Goal: Task Accomplishment & Management: Manage account settings

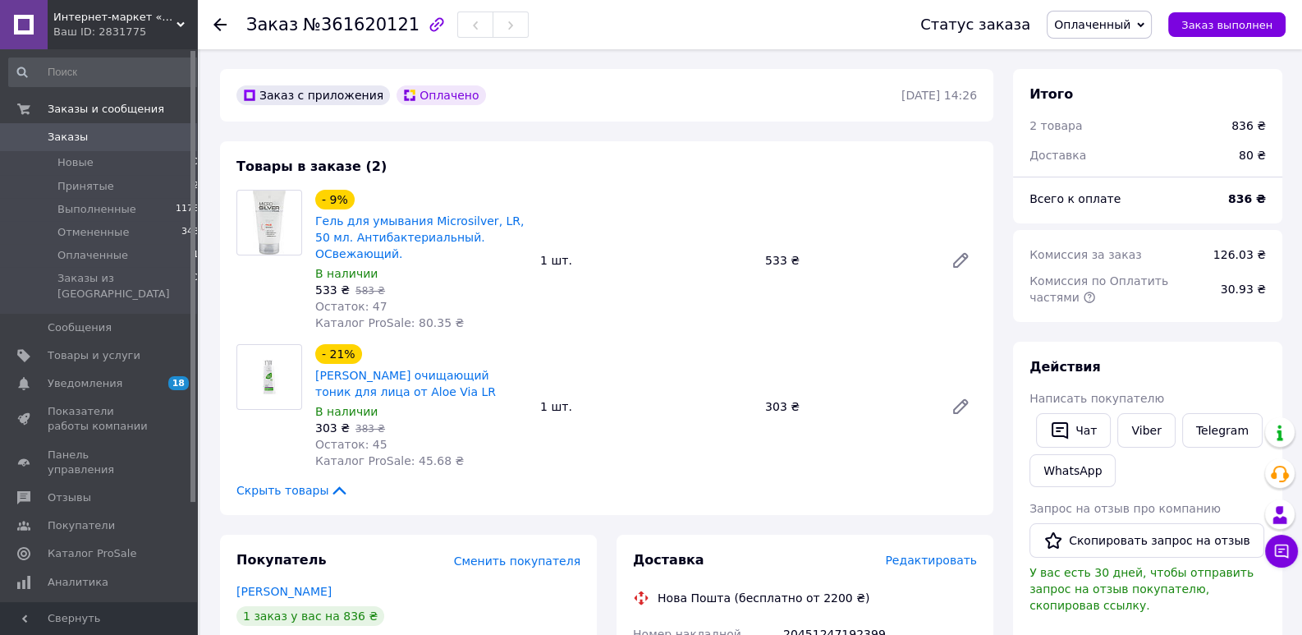
click at [129, 124] on link "Заказы 0" at bounding box center [104, 137] width 208 height 28
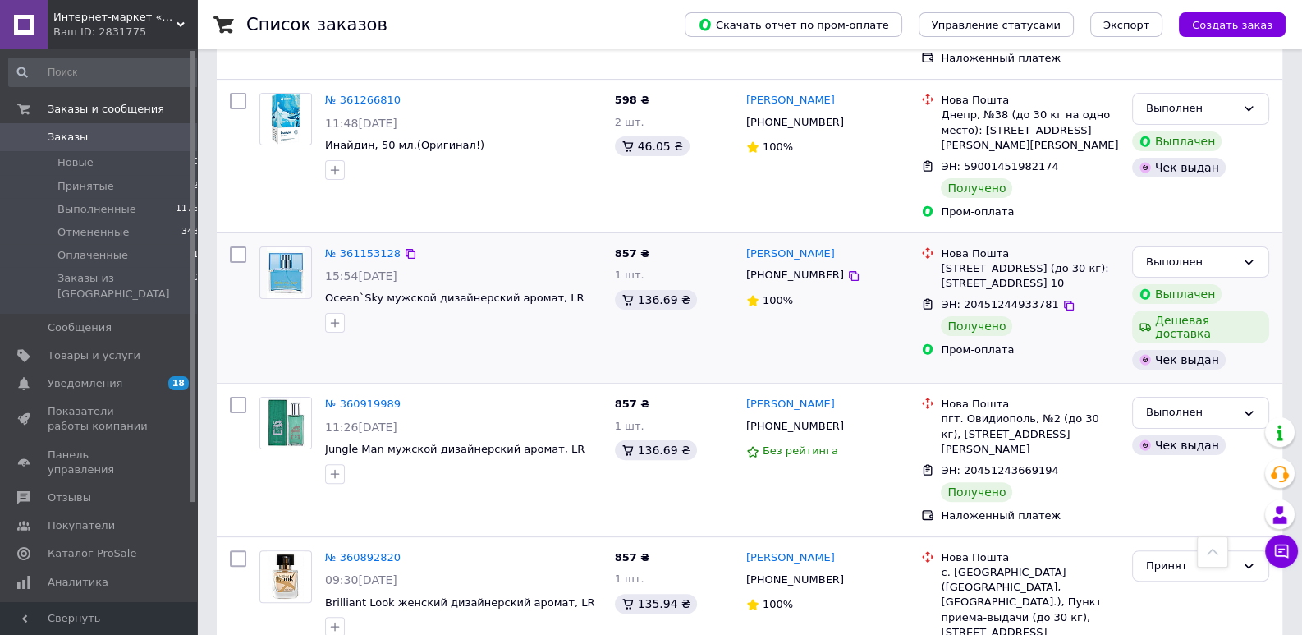
scroll to position [603, 0]
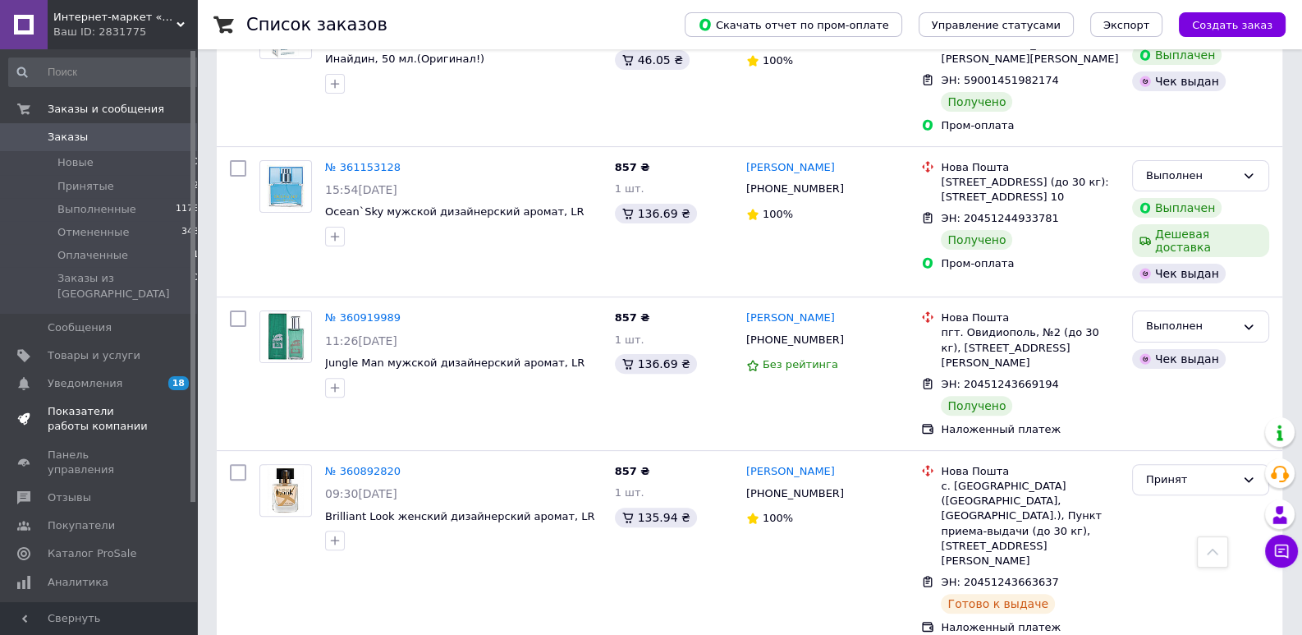
click at [114, 404] on span "Показатели работы компании" at bounding box center [100, 419] width 104 height 30
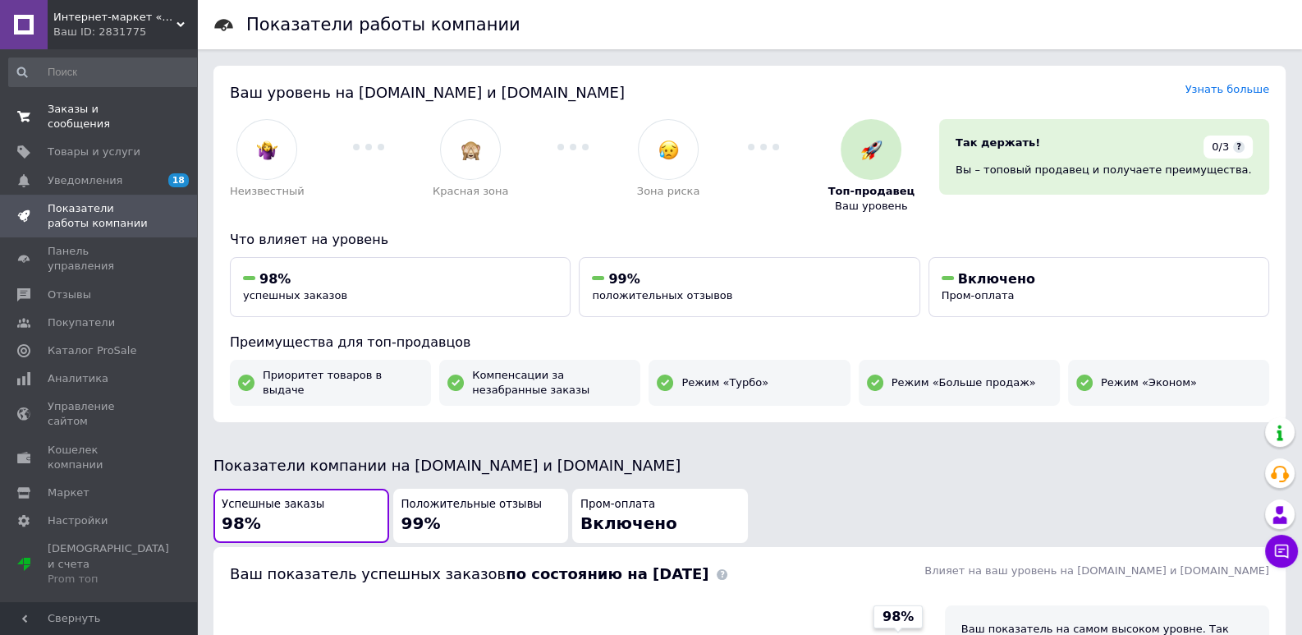
click at [90, 114] on span "Заказы и сообщения" at bounding box center [100, 117] width 104 height 30
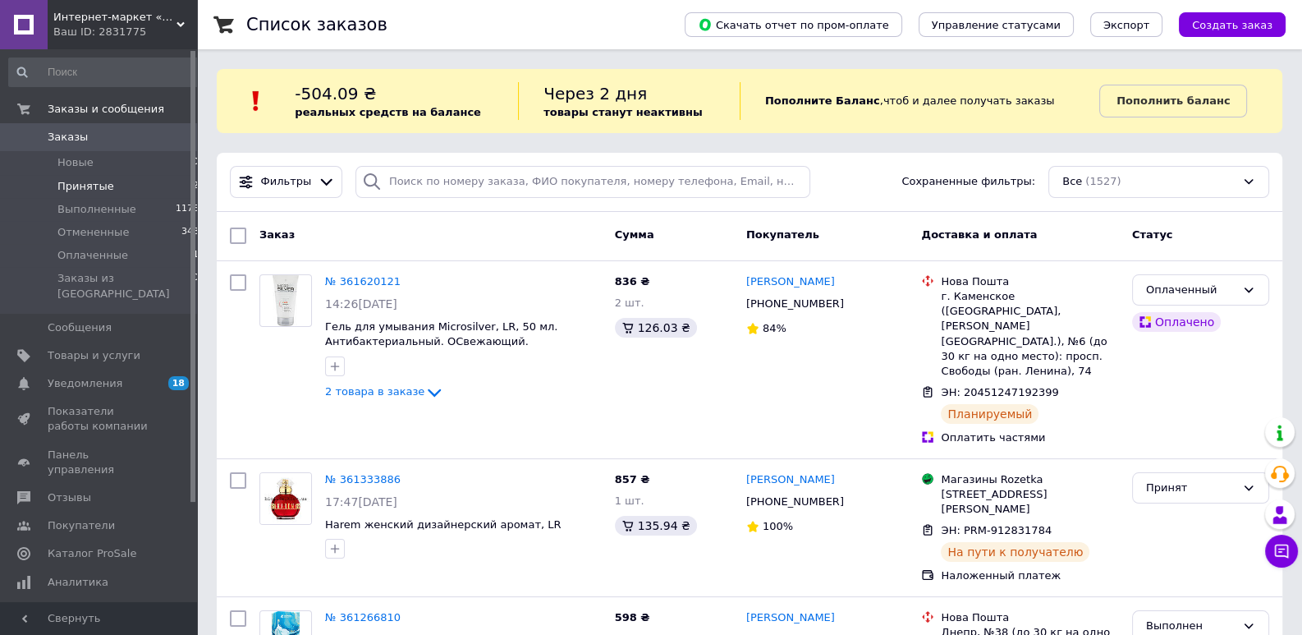
click at [97, 189] on span "Принятые" at bounding box center [85, 186] width 57 height 15
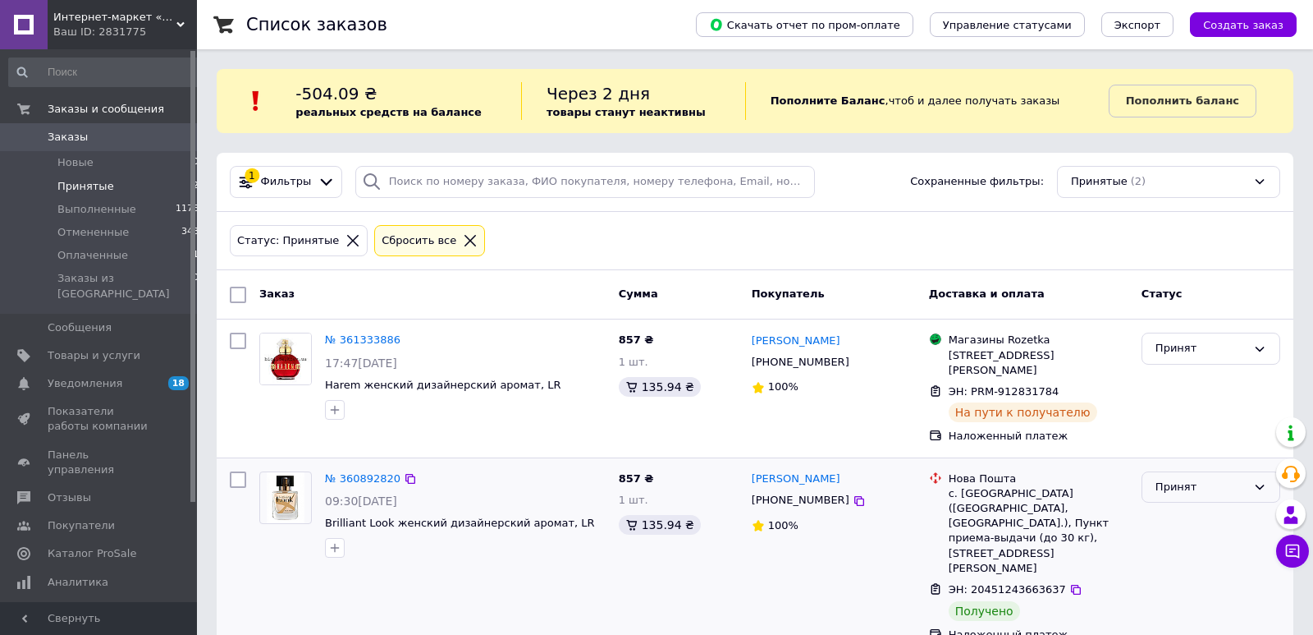
click at [1193, 479] on div "Принят" at bounding box center [1201, 487] width 91 height 17
click at [1199, 566] on li "Оплаченный" at bounding box center [1211, 581] width 137 height 30
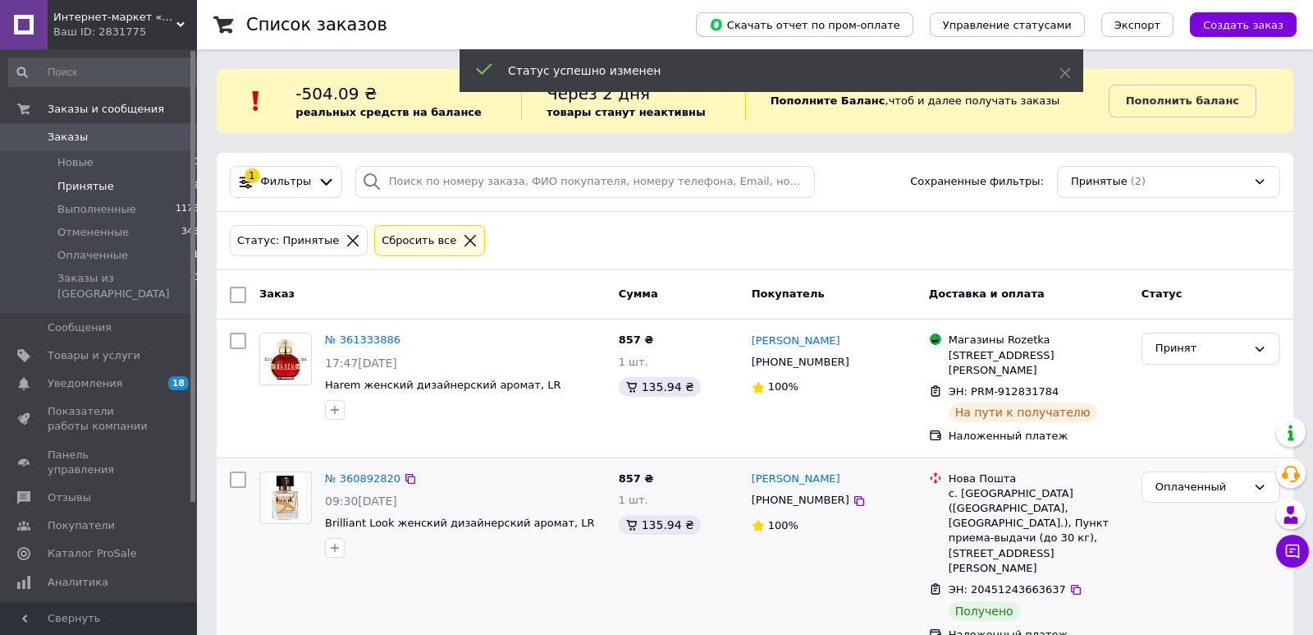
click at [1221, 479] on div "Оплаченный" at bounding box center [1201, 487] width 91 height 17
click at [1194, 542] on li "Выполнен" at bounding box center [1211, 551] width 137 height 30
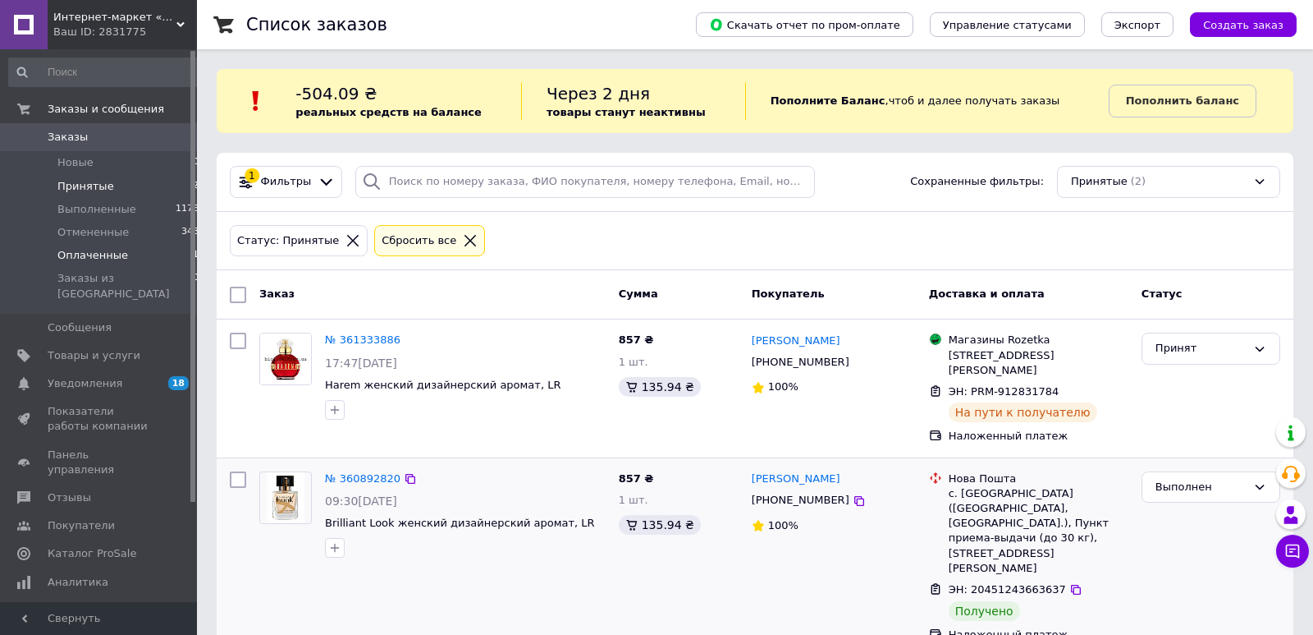
click at [107, 254] on span "Оплаченные" at bounding box center [92, 255] width 71 height 15
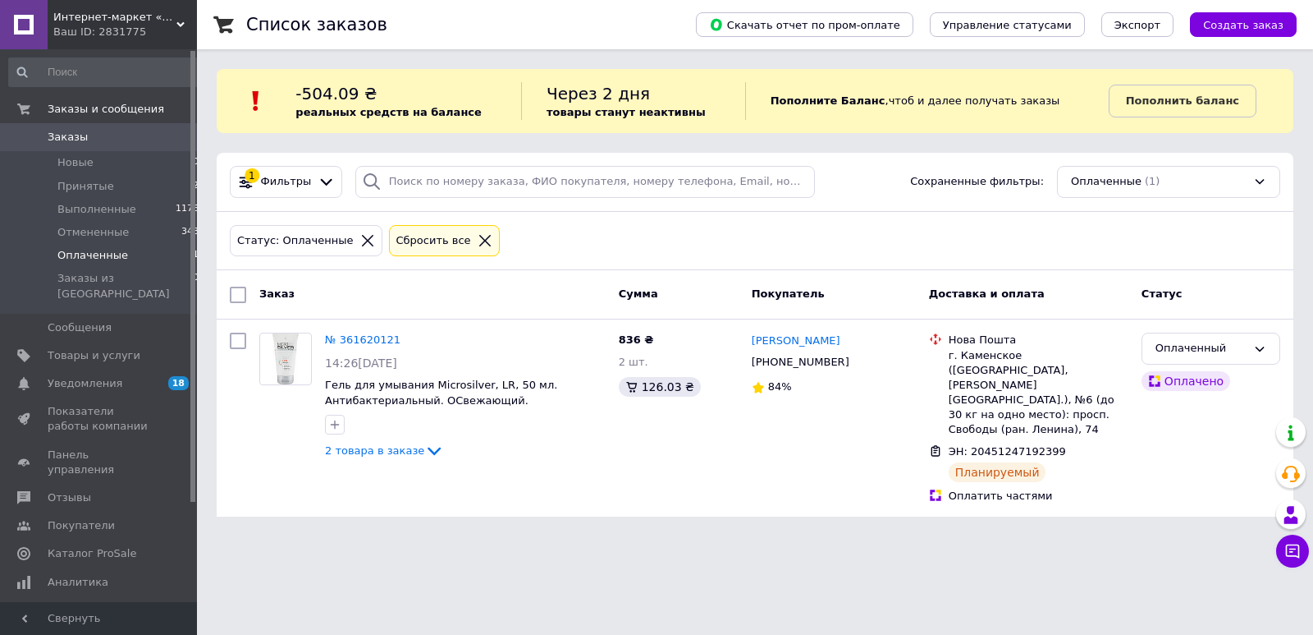
click at [95, 129] on link "Заказы 0" at bounding box center [104, 137] width 208 height 28
